Goal: Book appointment/travel/reservation

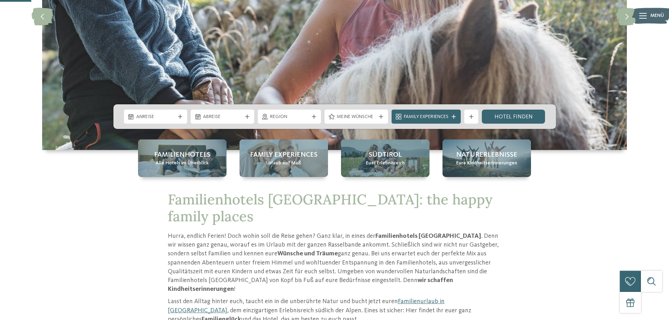
scroll to position [187, 0]
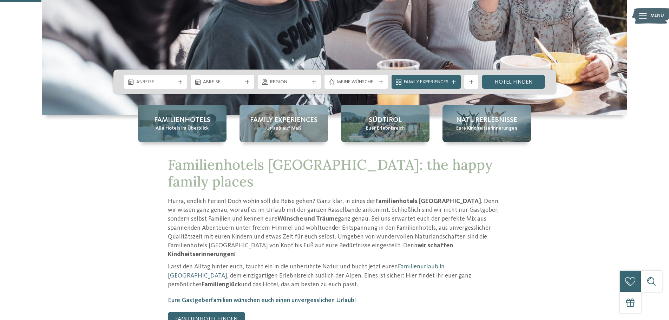
click at [205, 128] on span "Alle Hotels im Überblick" at bounding box center [181, 128] width 53 height 7
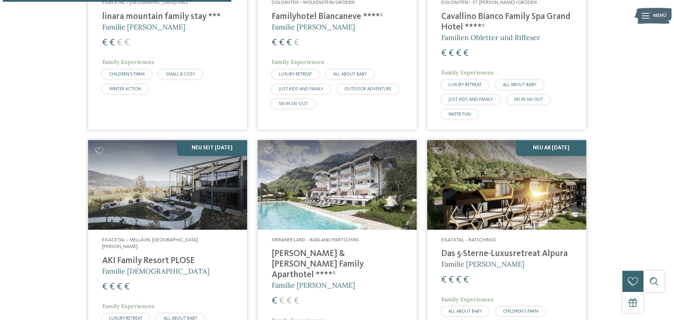
scroll to position [889, 0]
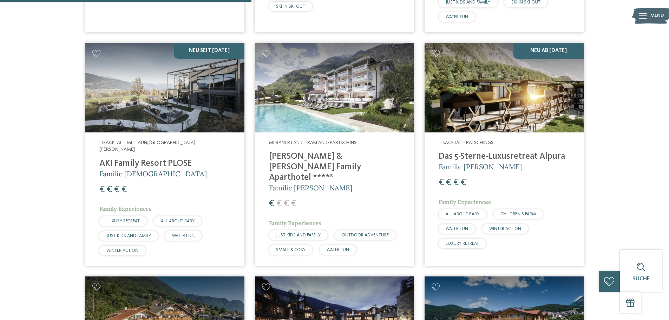
click at [350, 91] on img at bounding box center [334, 88] width 159 height 90
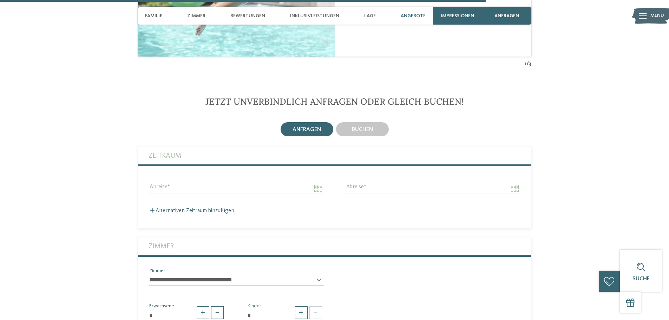
scroll to position [1779, 0]
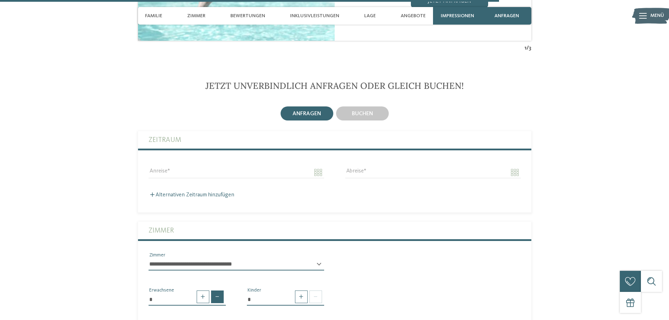
click at [215, 290] on span at bounding box center [217, 296] width 13 height 13
type input "*"
click at [300, 290] on span at bounding box center [301, 296] width 13 height 13
type input "*"
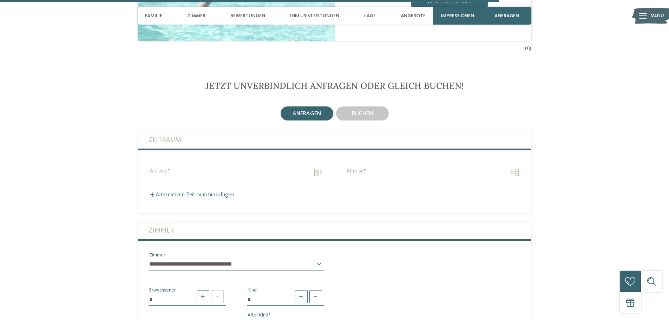
click at [289, 318] on select "* * * * * * * * * * * ** ** ** ** ** ** ** **" at bounding box center [285, 324] width 77 height 12
select select "**"
click at [247, 318] on select "* * * * * * * * * * * ** ** ** ** ** ** ** **" at bounding box center [285, 324] width 77 height 12
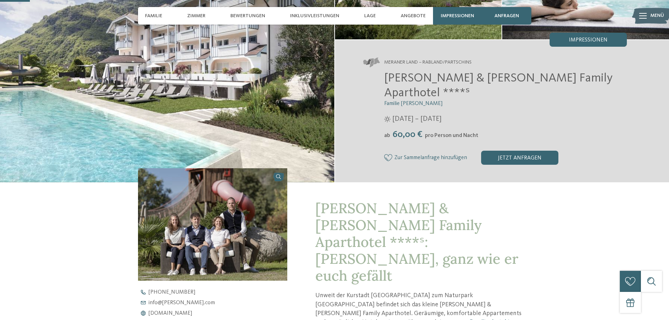
scroll to position [140, 0]
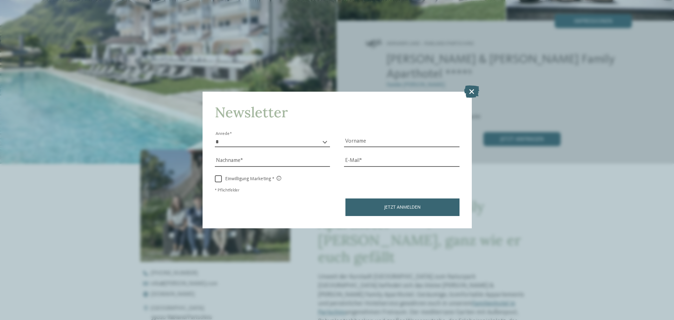
click at [323, 144] on select "* **** **** ******* ******" at bounding box center [272, 142] width 115 height 11
select select "*"
click at [215, 137] on select "* **** **** ******* ******" at bounding box center [272, 142] width 115 height 11
click at [370, 141] on input "Vorname" at bounding box center [401, 142] width 115 height 11
type input "******"
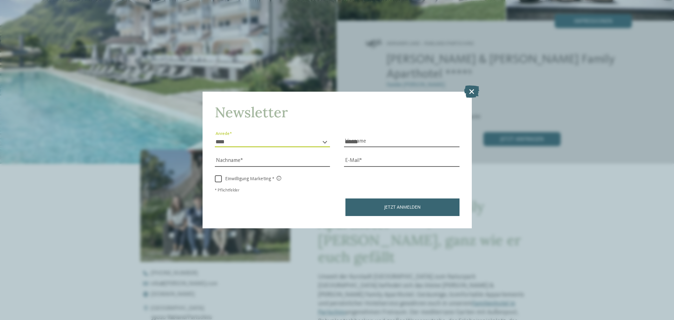
type input "********"
type input "**********"
click at [473, 92] on icon at bounding box center [471, 91] width 15 height 12
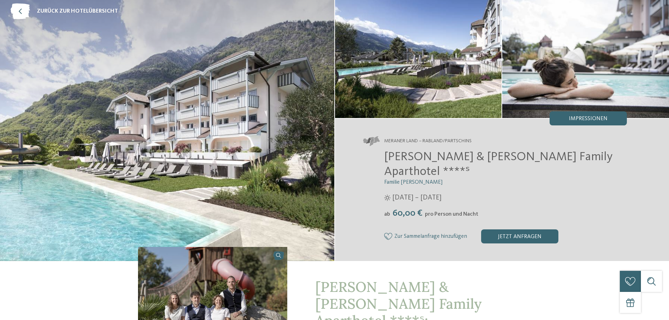
scroll to position [0, 0]
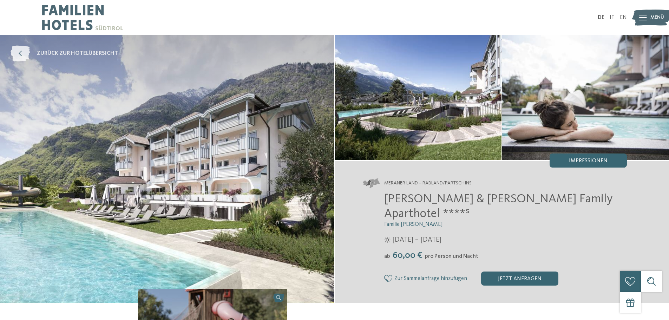
click at [25, 54] on icon at bounding box center [20, 54] width 19 height 16
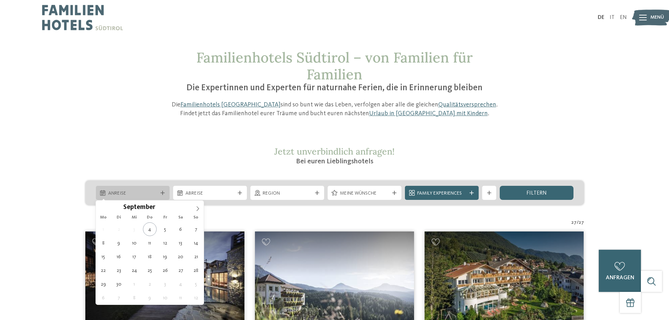
click at [128, 194] on span "Anreise" at bounding box center [132, 193] width 49 height 7
click at [197, 210] on icon at bounding box center [197, 208] width 5 height 5
type div "[DATE]"
click at [163, 194] on icon at bounding box center [162, 193] width 4 height 4
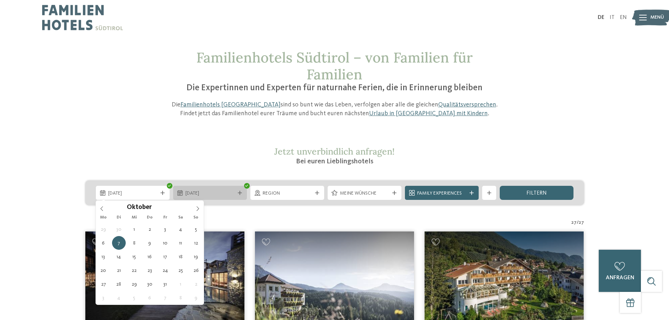
click at [238, 194] on icon at bounding box center [240, 193] width 4 height 4
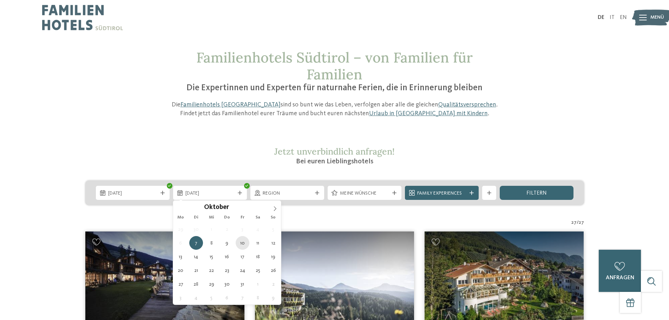
type div "10.10.2025"
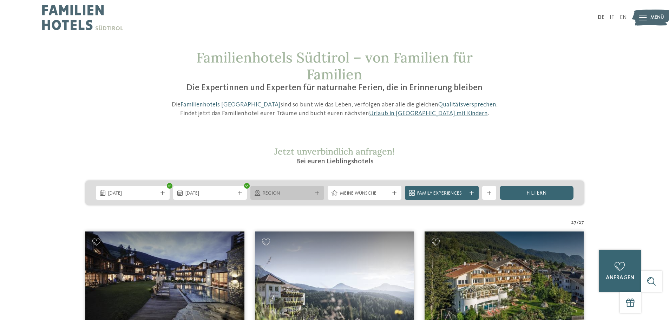
click at [313, 192] on div "Region" at bounding box center [287, 193] width 53 height 8
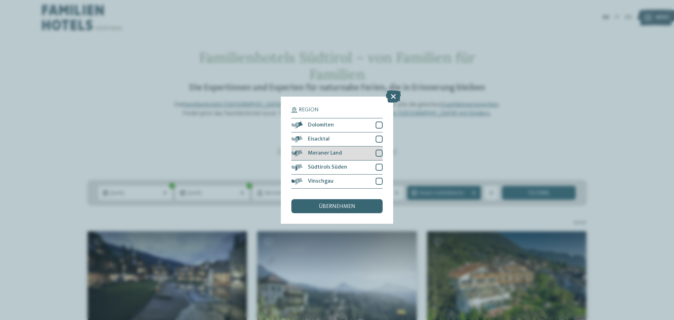
click at [377, 155] on div at bounding box center [379, 153] width 7 height 7
click at [380, 127] on div at bounding box center [379, 124] width 7 height 7
click at [346, 204] on span "übernehmen" at bounding box center [337, 207] width 37 height 6
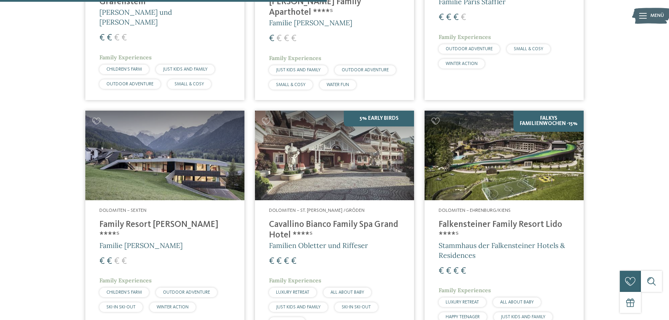
scroll to position [605, 0]
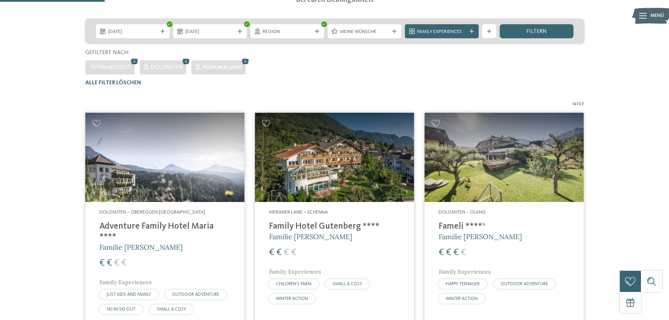
scroll to position [137, 0]
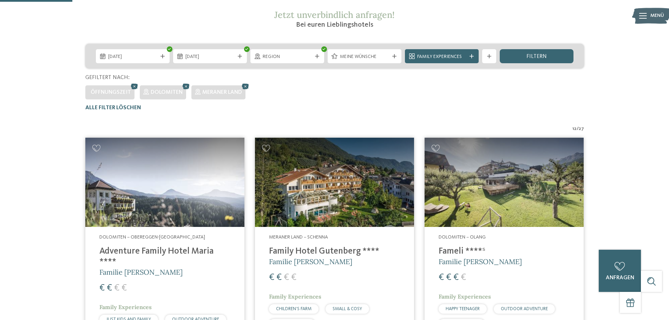
click at [309, 181] on img at bounding box center [334, 183] width 159 height 90
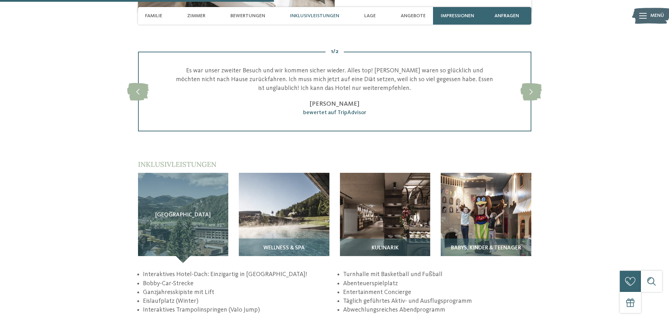
scroll to position [983, 0]
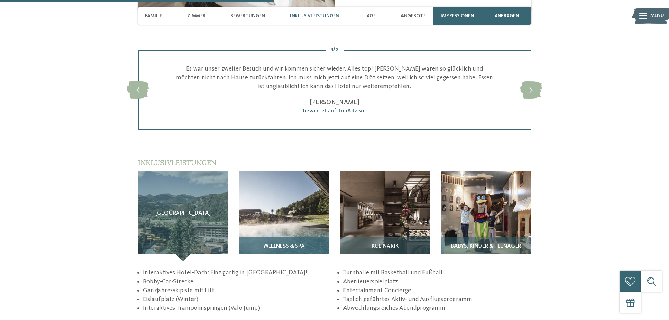
click at [274, 220] on img at bounding box center [284, 216] width 91 height 91
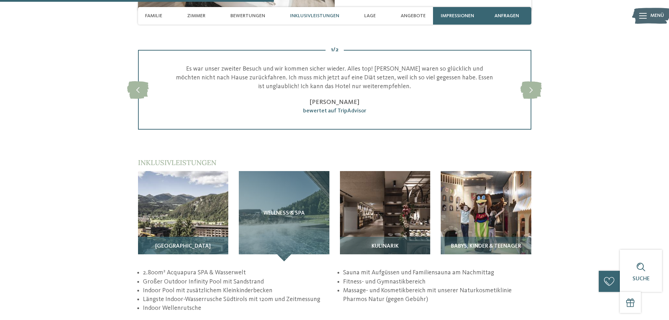
click at [204, 215] on img at bounding box center [183, 216] width 91 height 91
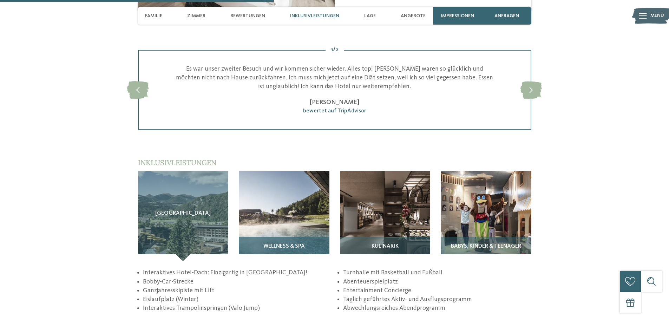
click at [278, 221] on img at bounding box center [284, 216] width 91 height 91
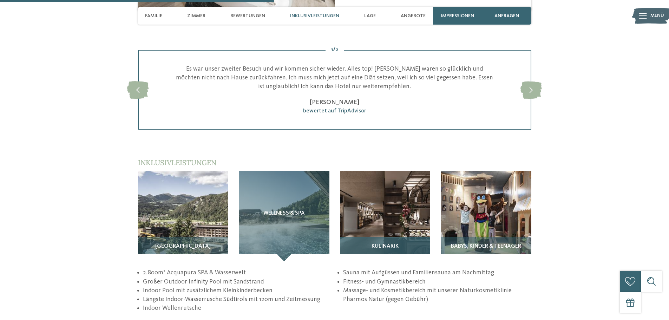
click at [372, 237] on div "Kulinarik" at bounding box center [385, 249] width 91 height 25
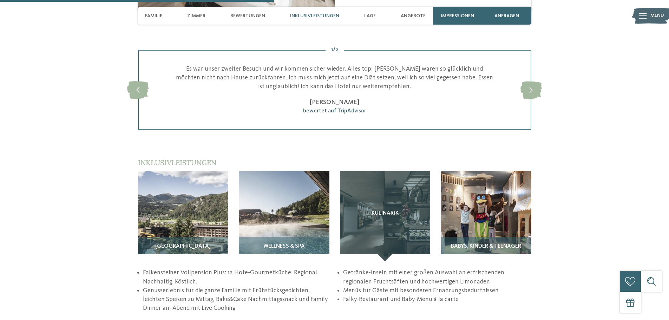
click at [436, 227] on article "Babys, Kinder & Teenager" at bounding box center [485, 216] width 101 height 91
